Goal: Task Accomplishment & Management: Manage account settings

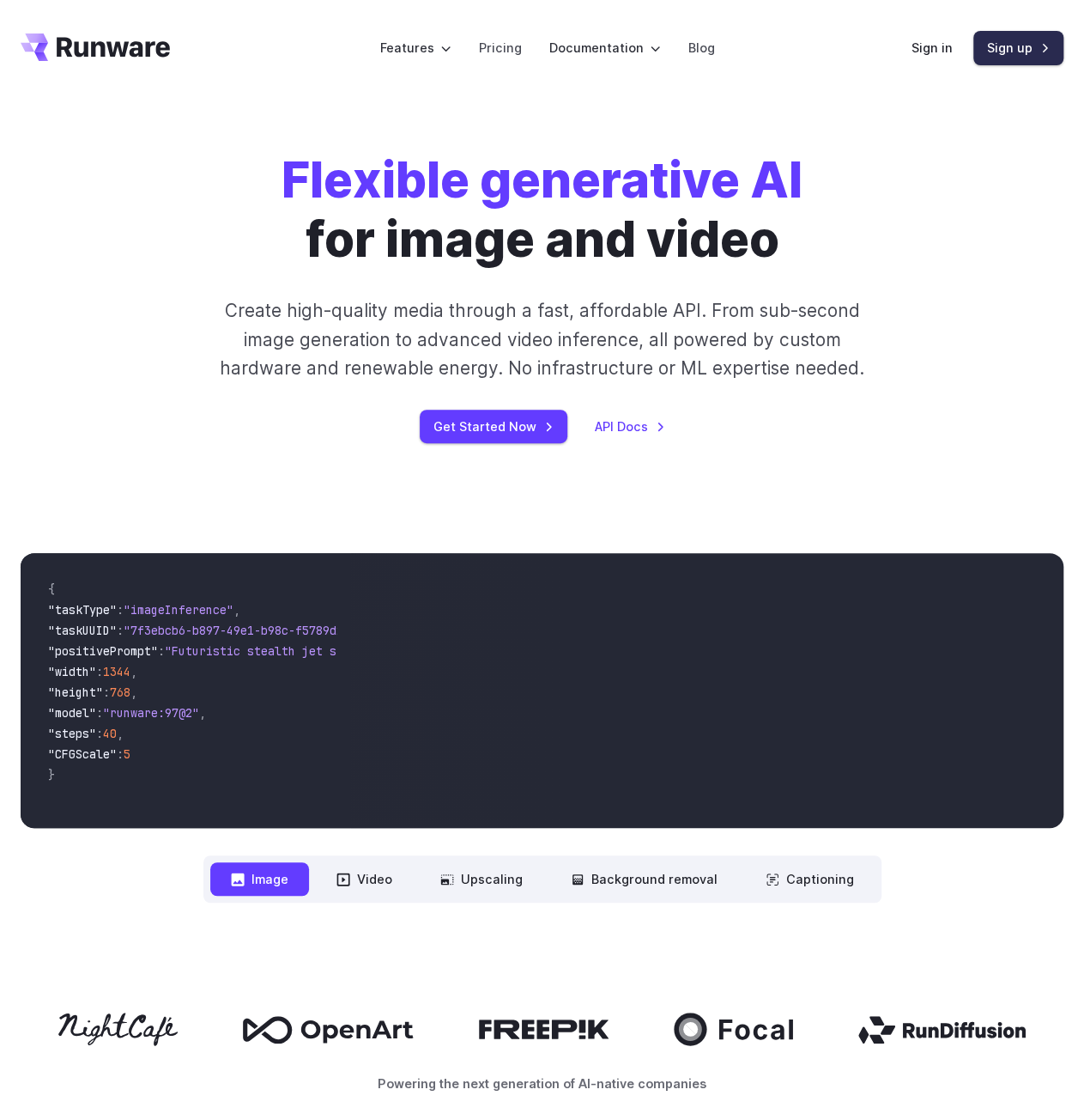
click at [1002, 44] on link "Sign up" at bounding box center [1019, 47] width 90 height 34
click at [920, 45] on link "Sign in" at bounding box center [932, 47] width 41 height 20
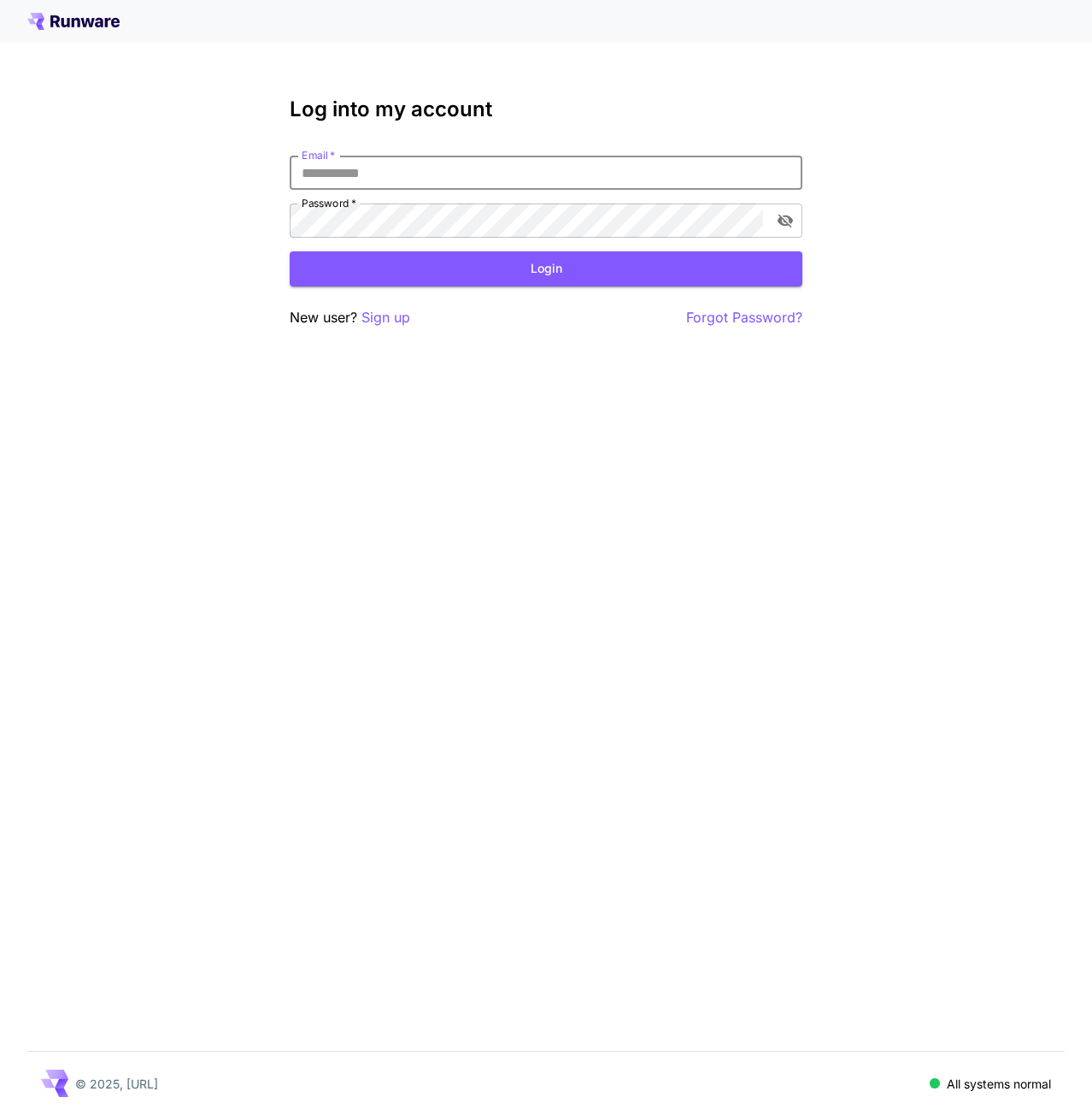
click at [352, 165] on input "Email   *" at bounding box center [546, 173] width 513 height 35
type input "**********"
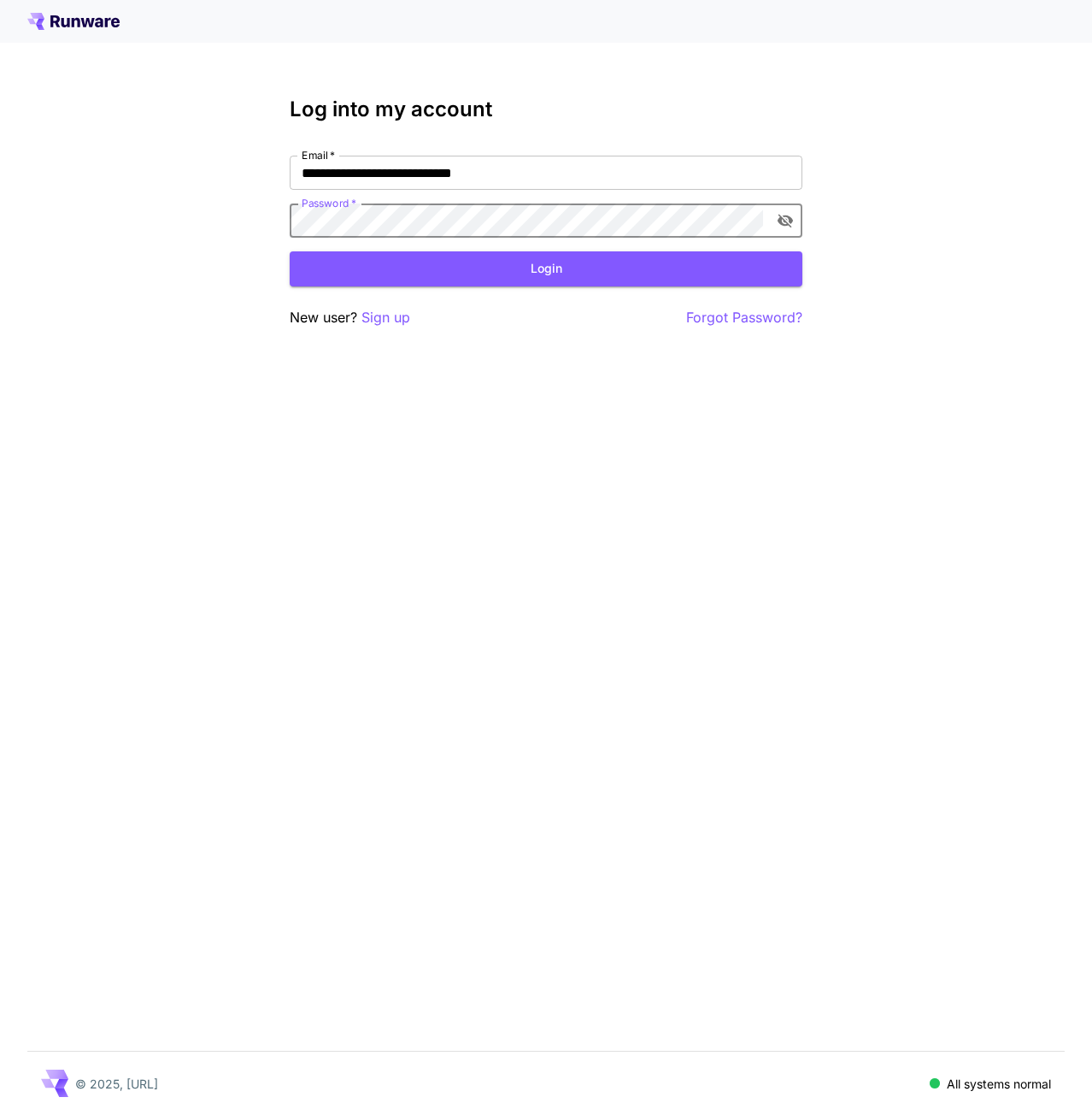
click button "Login" at bounding box center [546, 268] width 513 height 35
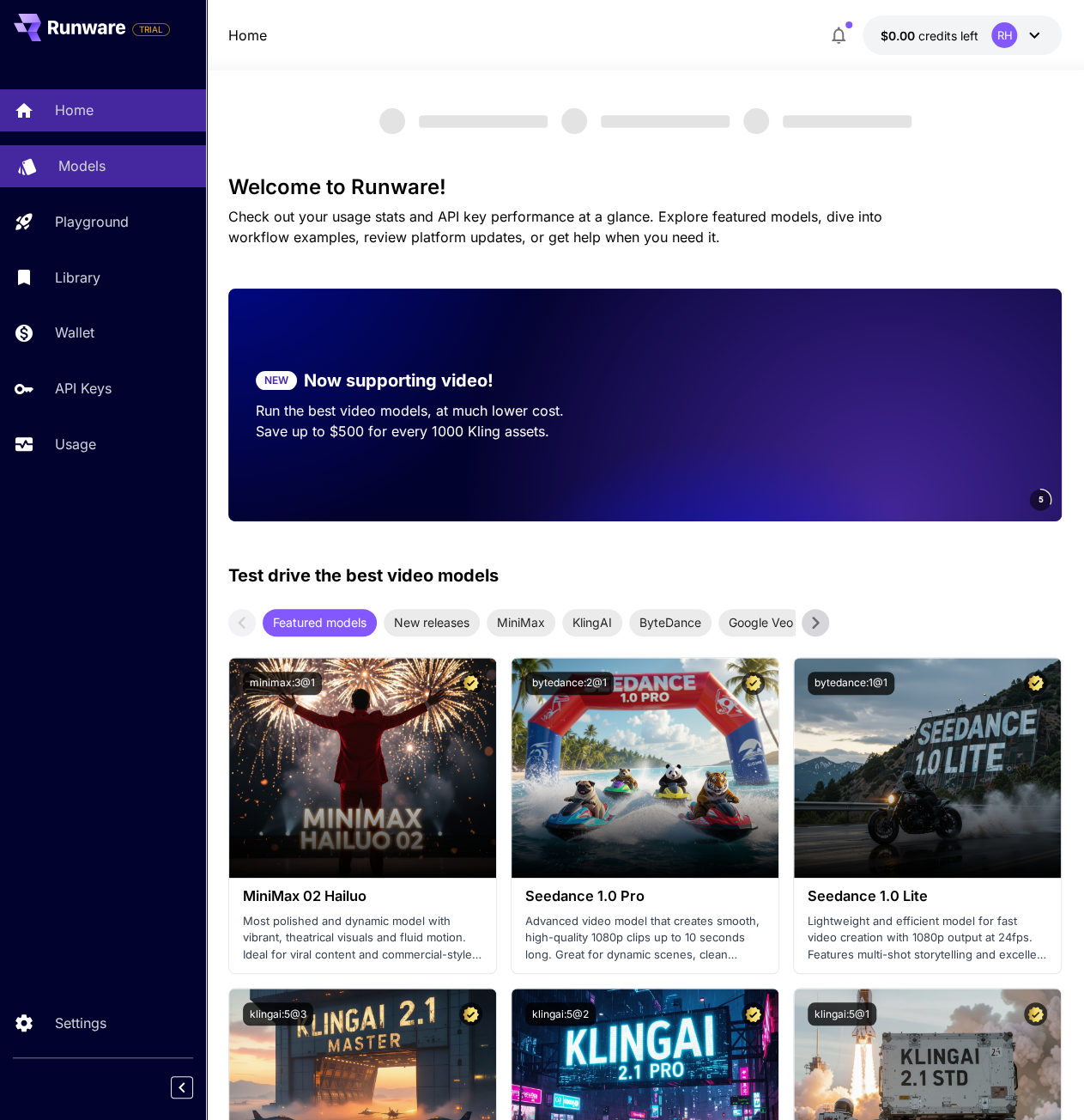
click at [119, 172] on div "Models" at bounding box center [125, 165] width 134 height 20
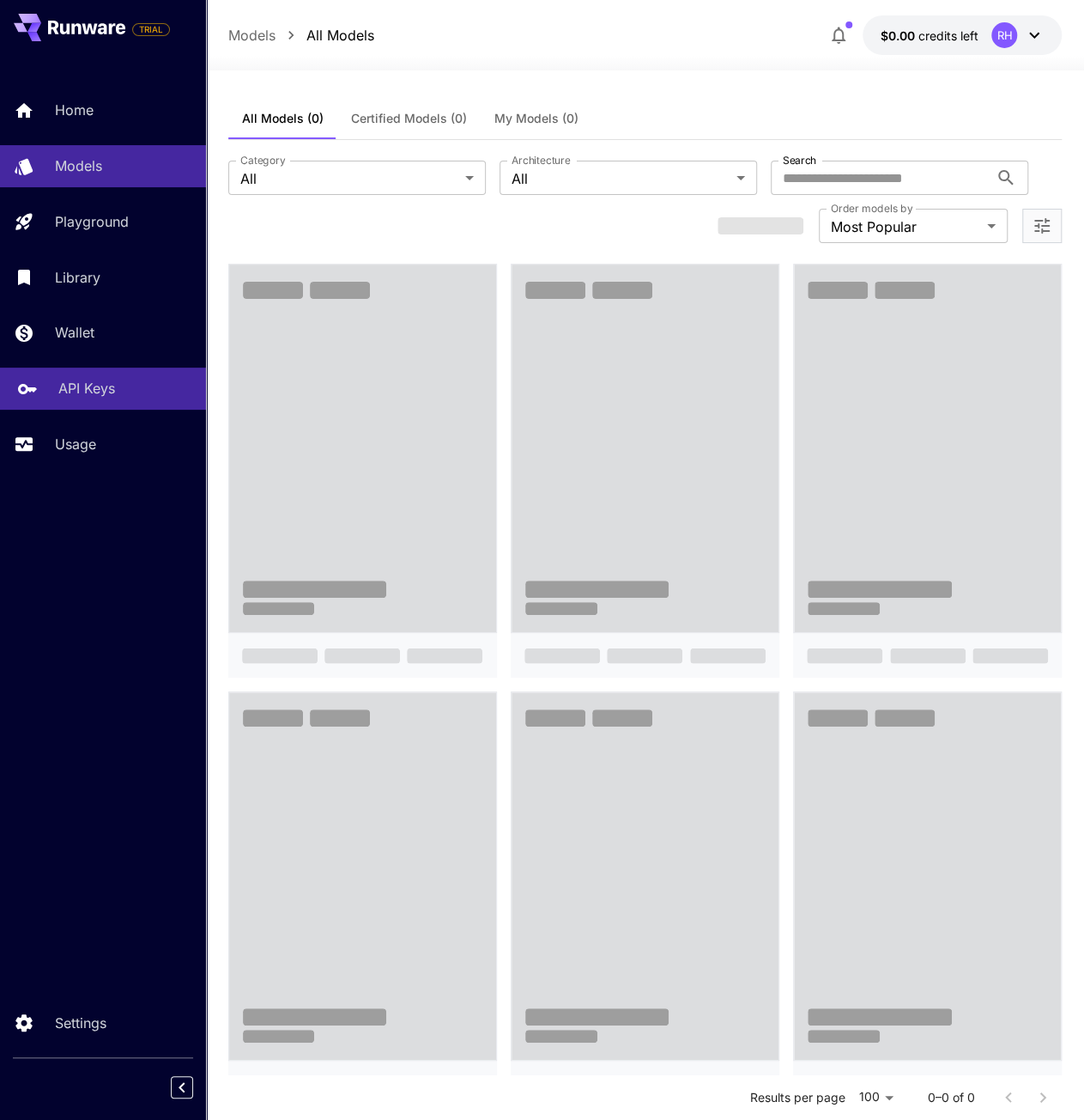
click at [65, 390] on p "API Keys" at bounding box center [87, 387] width 57 height 20
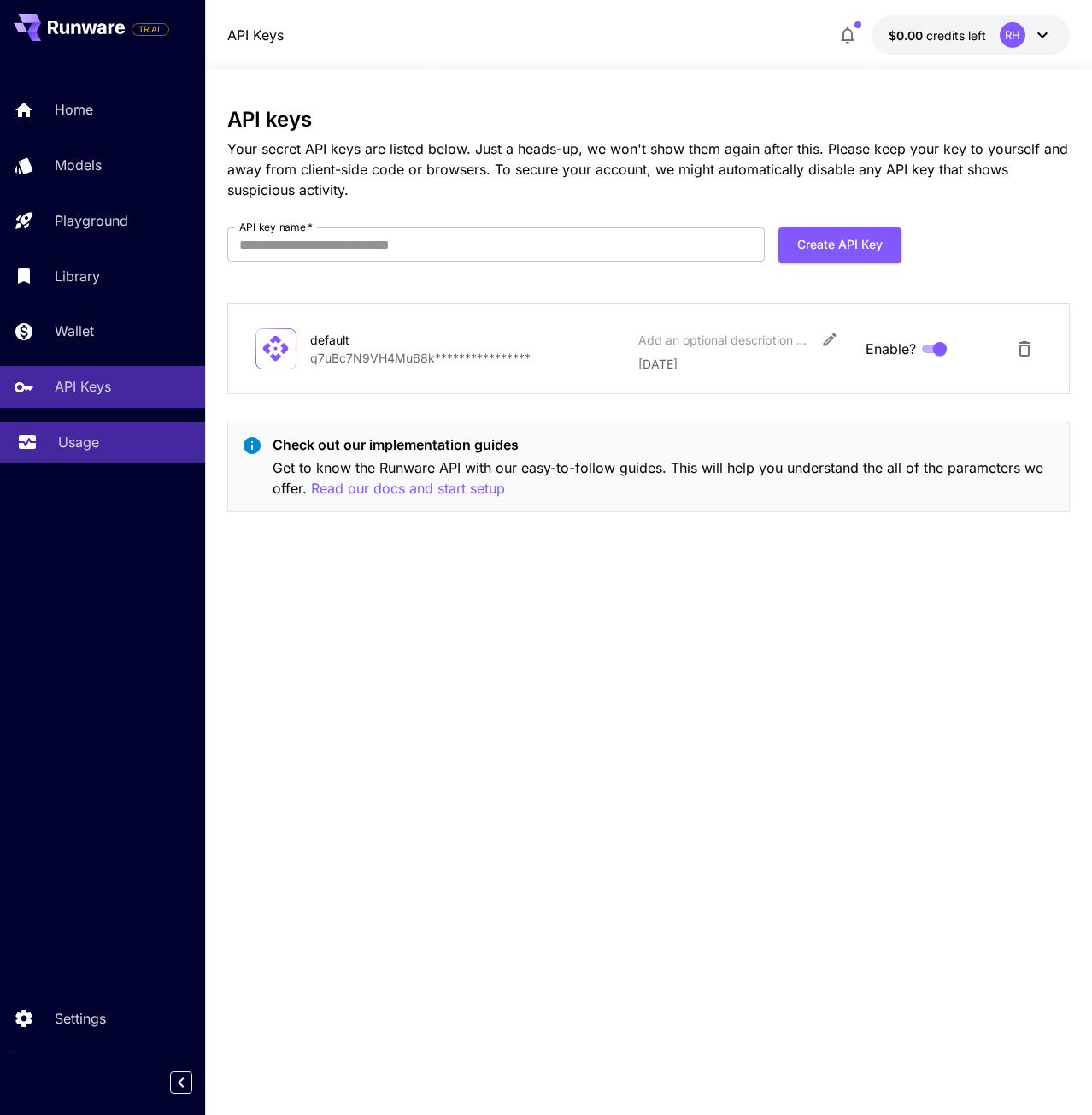
click at [111, 447] on div "Usage" at bounding box center [125, 441] width 133 height 20
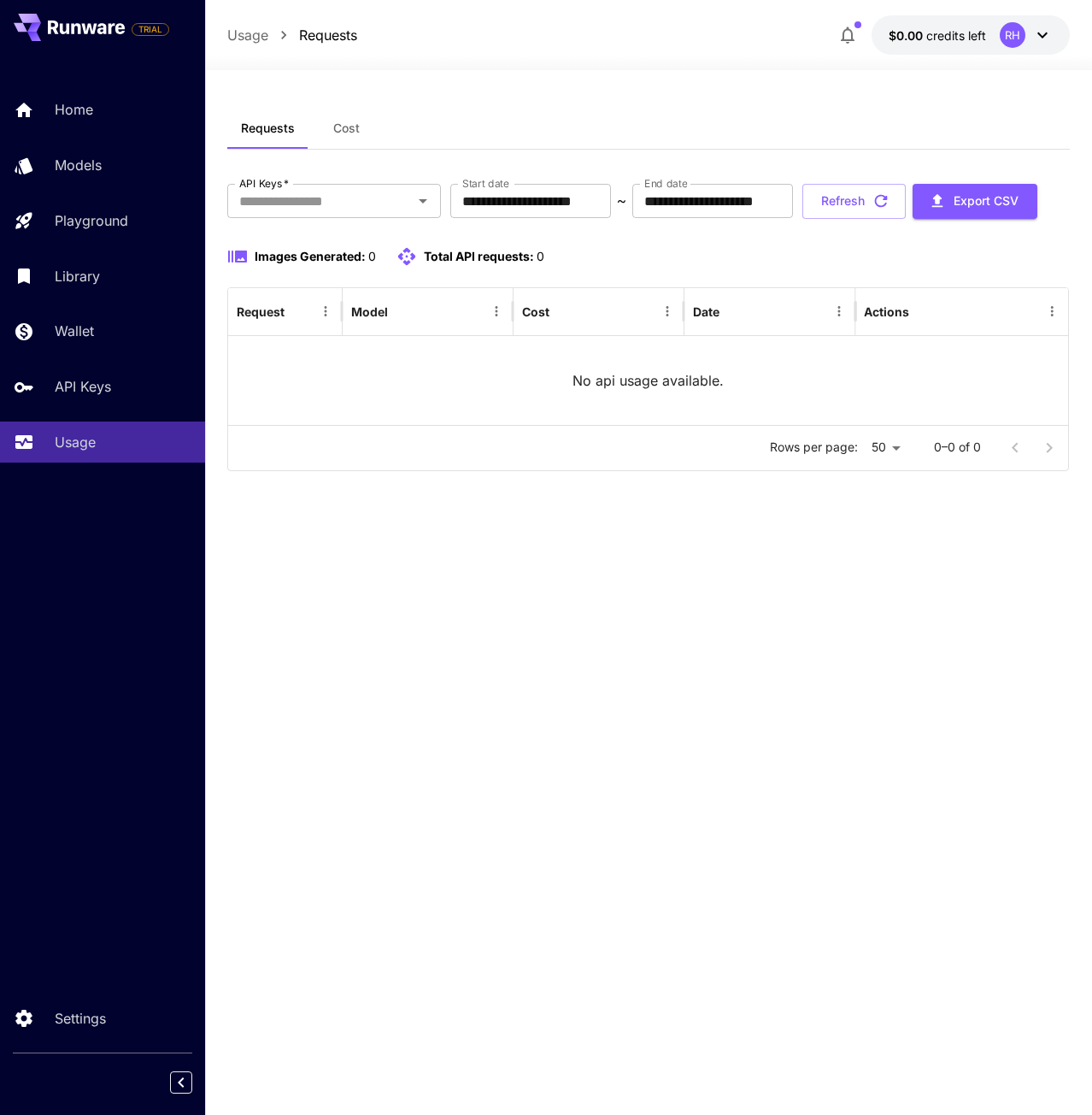
click at [964, 47] on button "$0.00 credits left RH" at bounding box center [970, 35] width 198 height 39
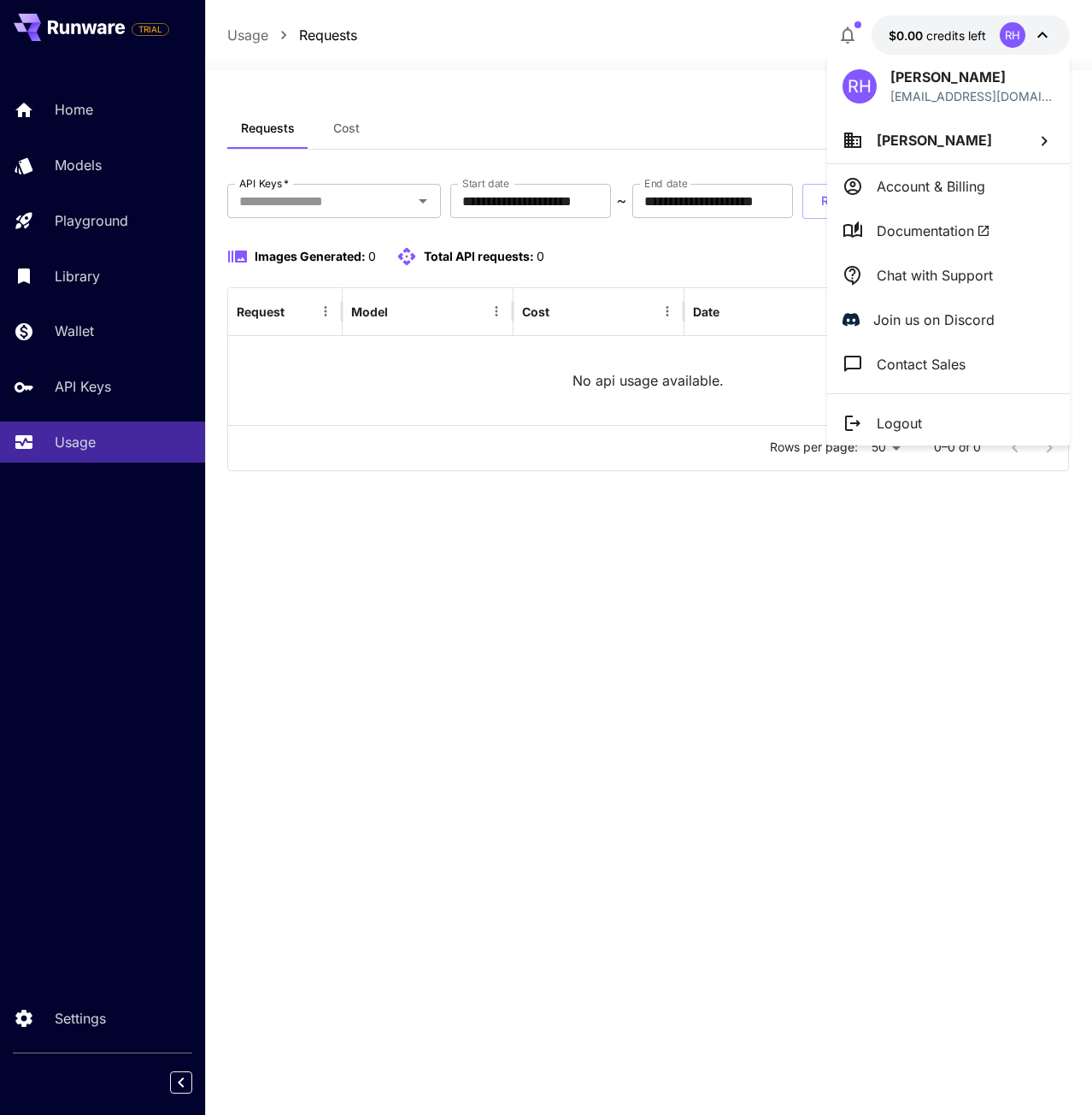
click at [951, 150] on li "[PERSON_NAME]" at bounding box center [948, 140] width 243 height 46
click at [534, 13] on div at bounding box center [546, 557] width 1092 height 1115
